Goal: Find specific page/section: Find specific page/section

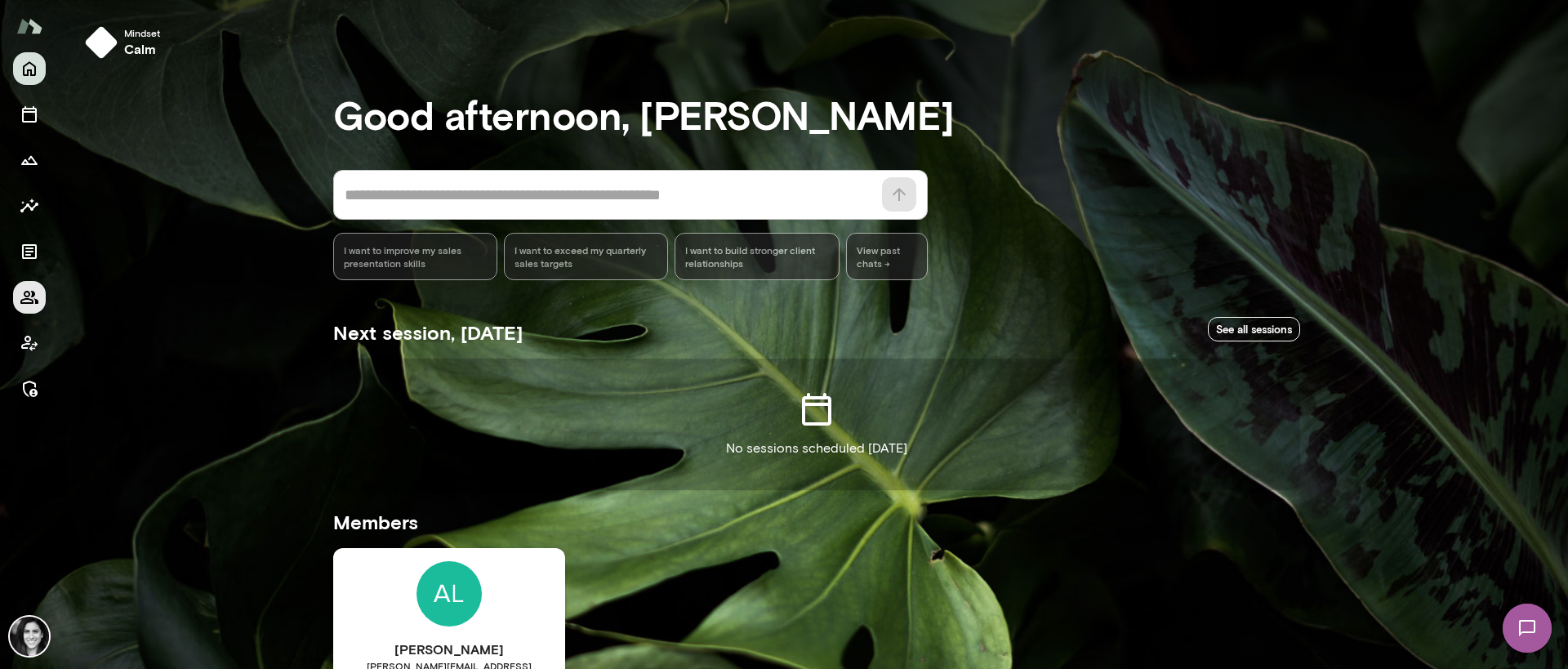
click at [28, 305] on icon "Members" at bounding box center [30, 298] width 20 height 20
click at [18, 292] on button "Members" at bounding box center [29, 297] width 32 height 32
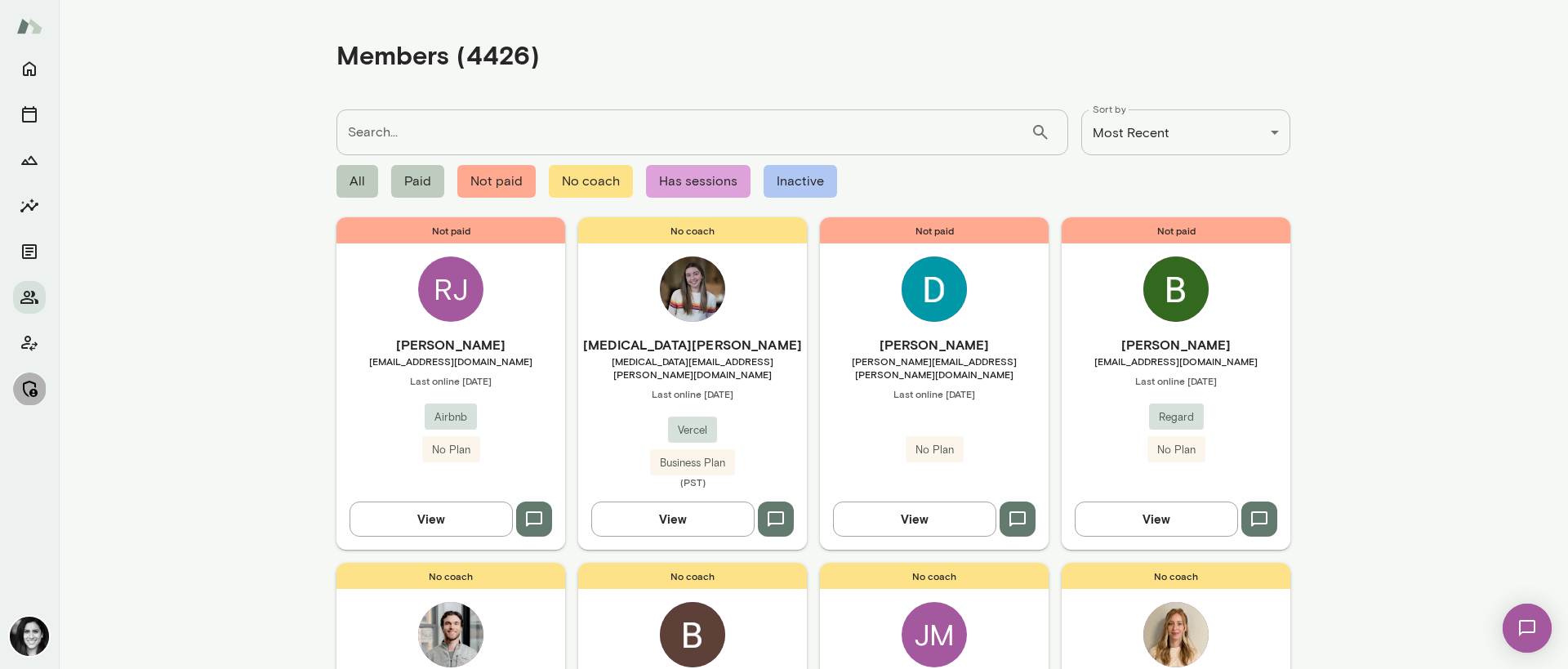
click at [31, 401] on button "Manage" at bounding box center [29, 388] width 32 height 32
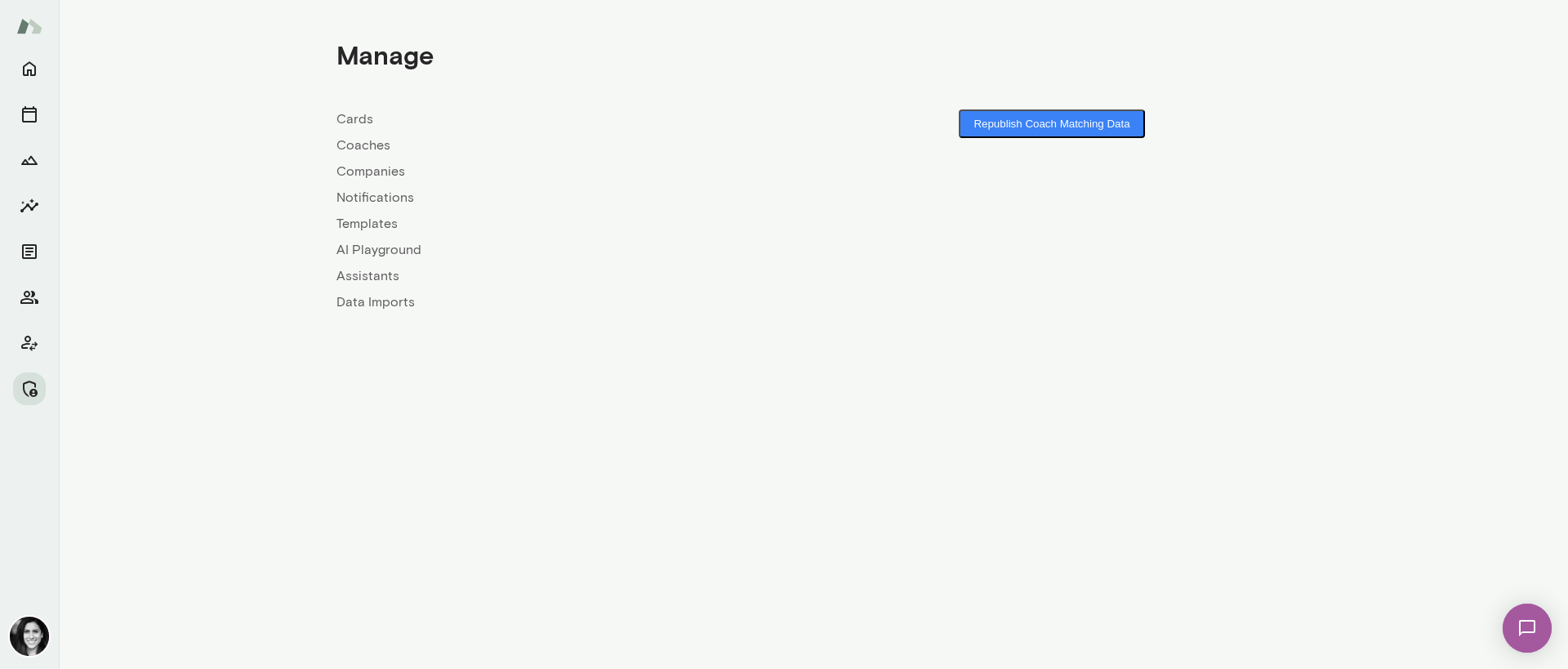
click at [352, 138] on link "Coaches" at bounding box center [575, 146] width 477 height 20
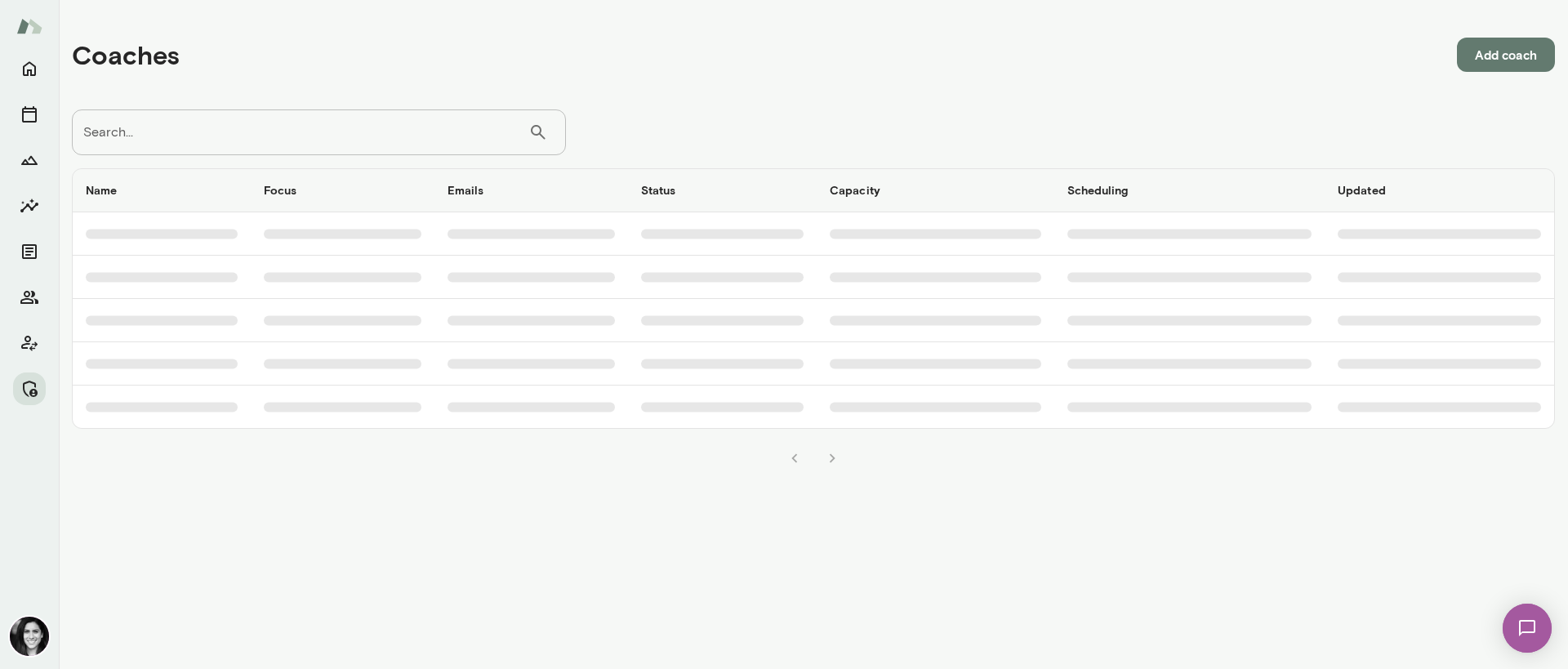
click at [258, 145] on input "Search..." at bounding box center [300, 132] width 457 height 46
type input "*******"
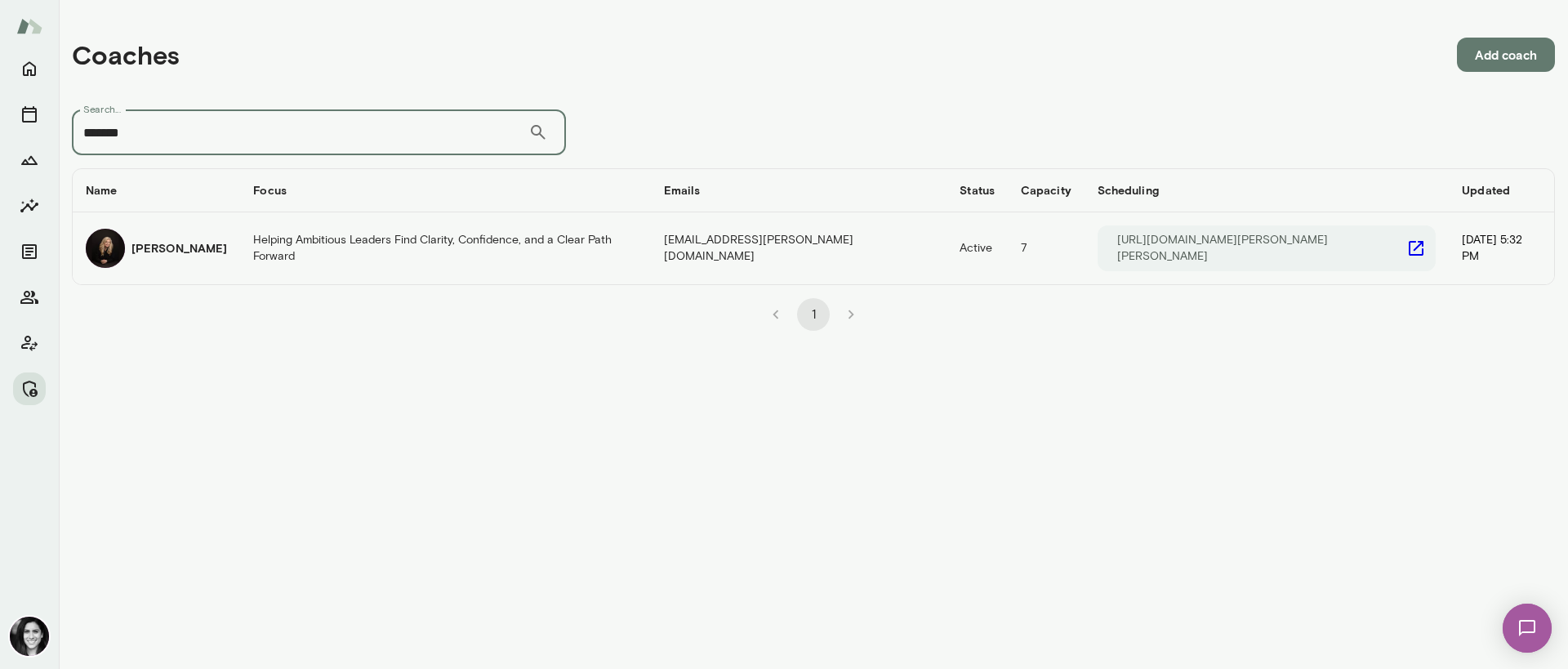
click at [197, 245] on h6 "Carmela Fortin" at bounding box center [179, 249] width 95 height 17
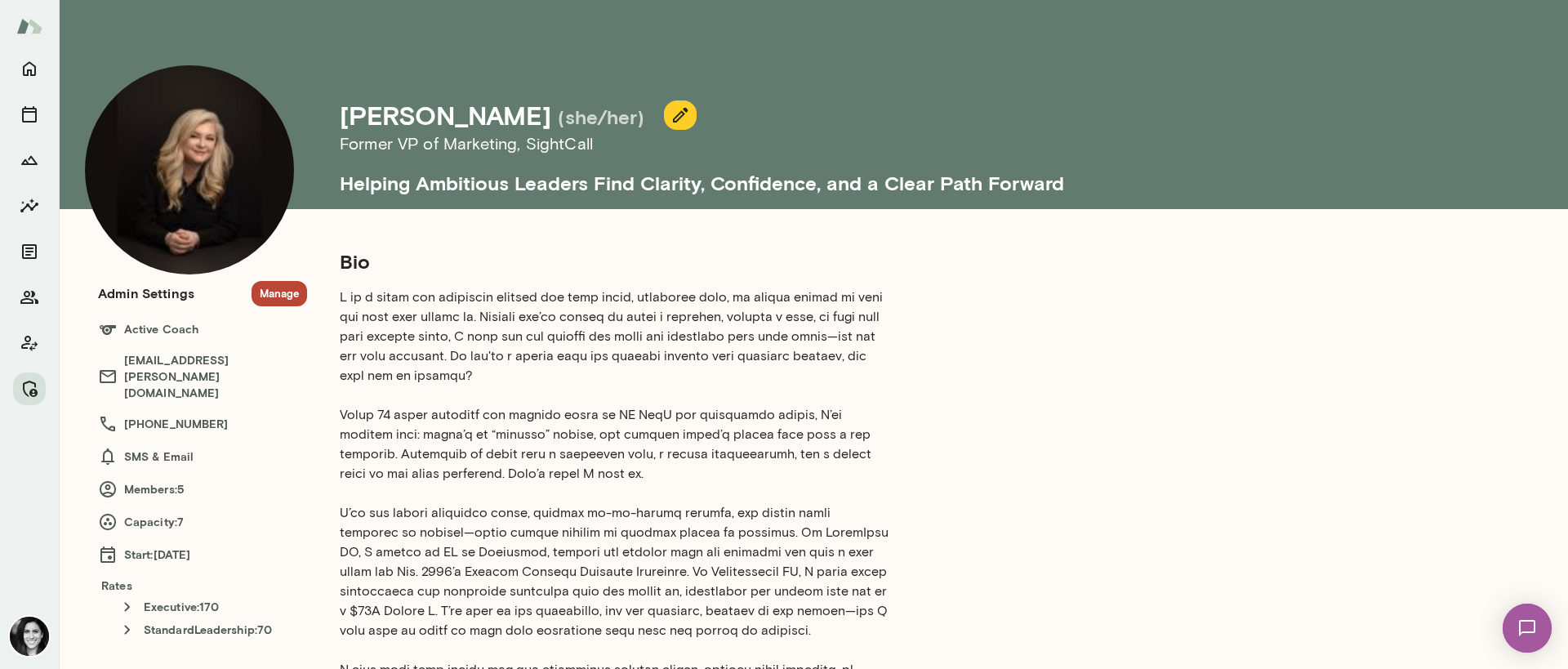
click at [294, 287] on button "Manage" at bounding box center [279, 293] width 56 height 26
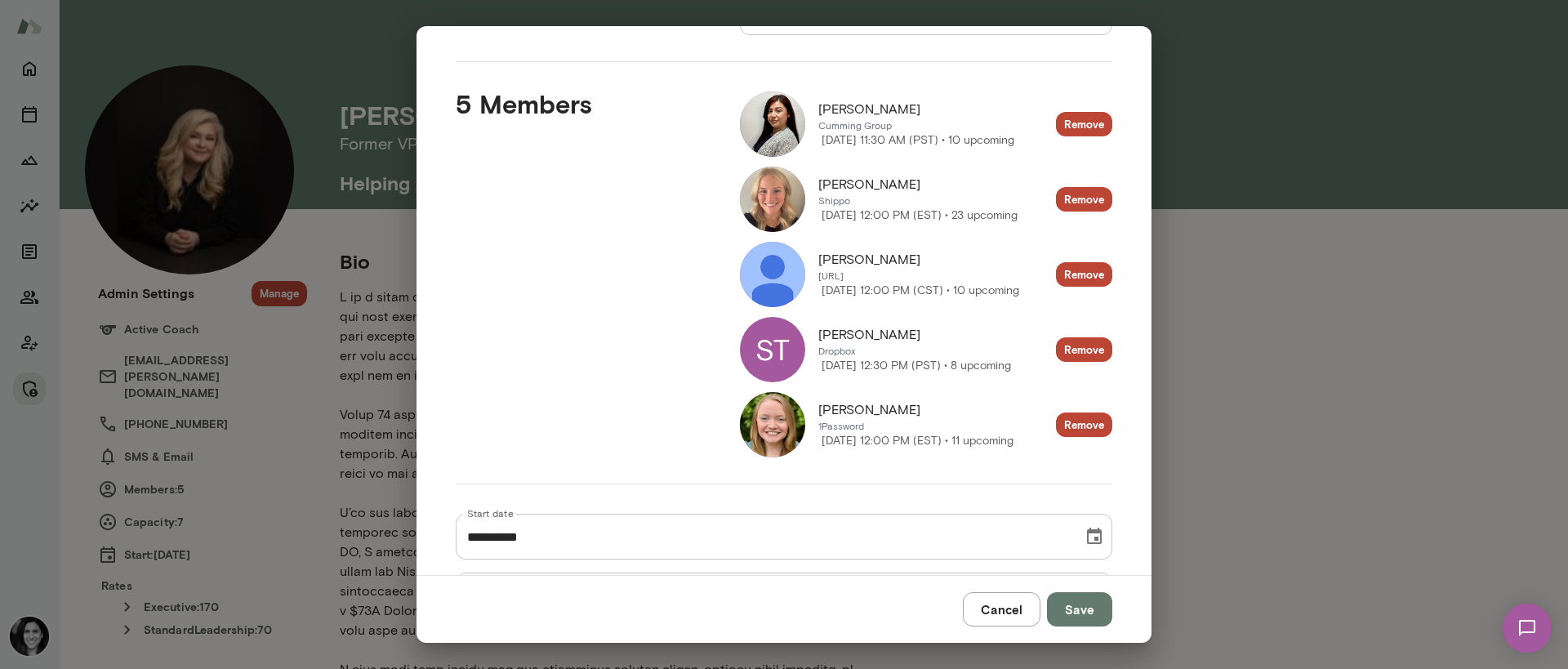
scroll to position [255, 0]
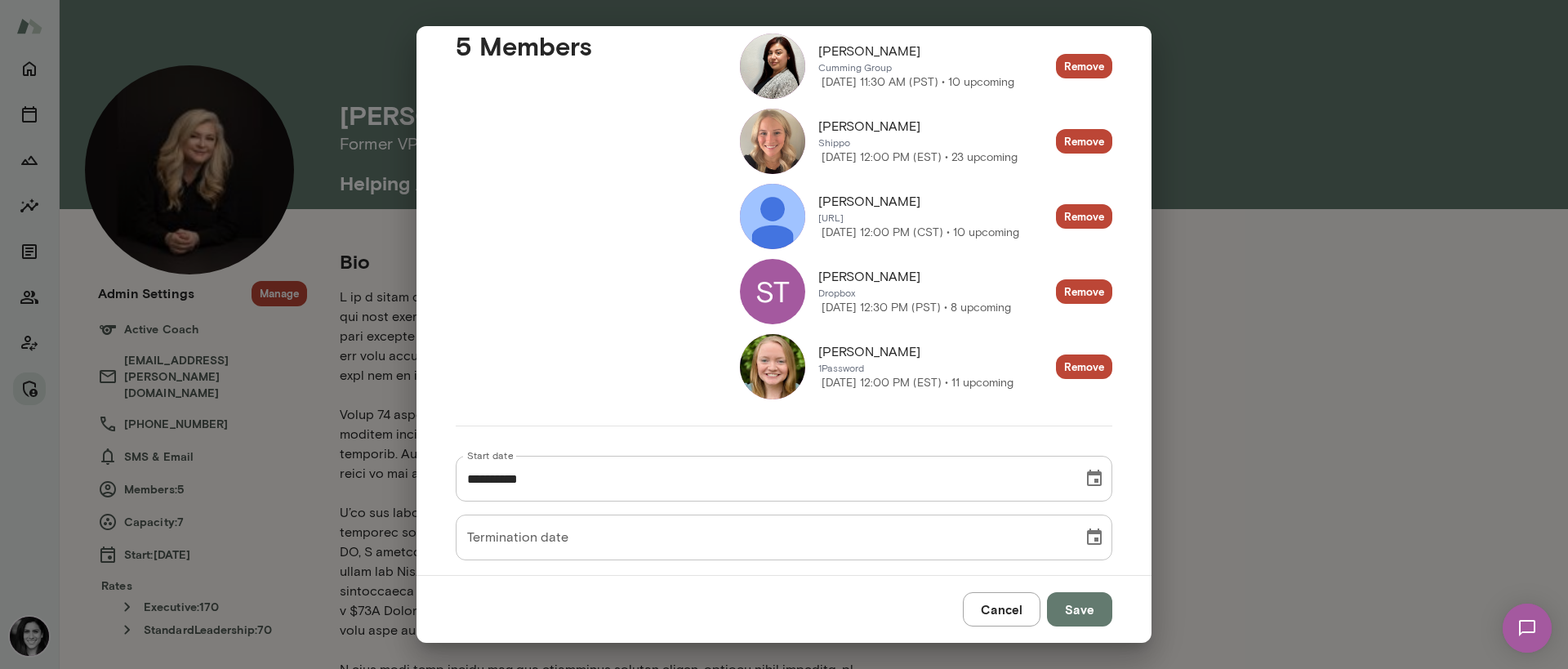
click at [990, 605] on button "Cancel" at bounding box center [1002, 609] width 78 height 34
